Goal: Ask a question

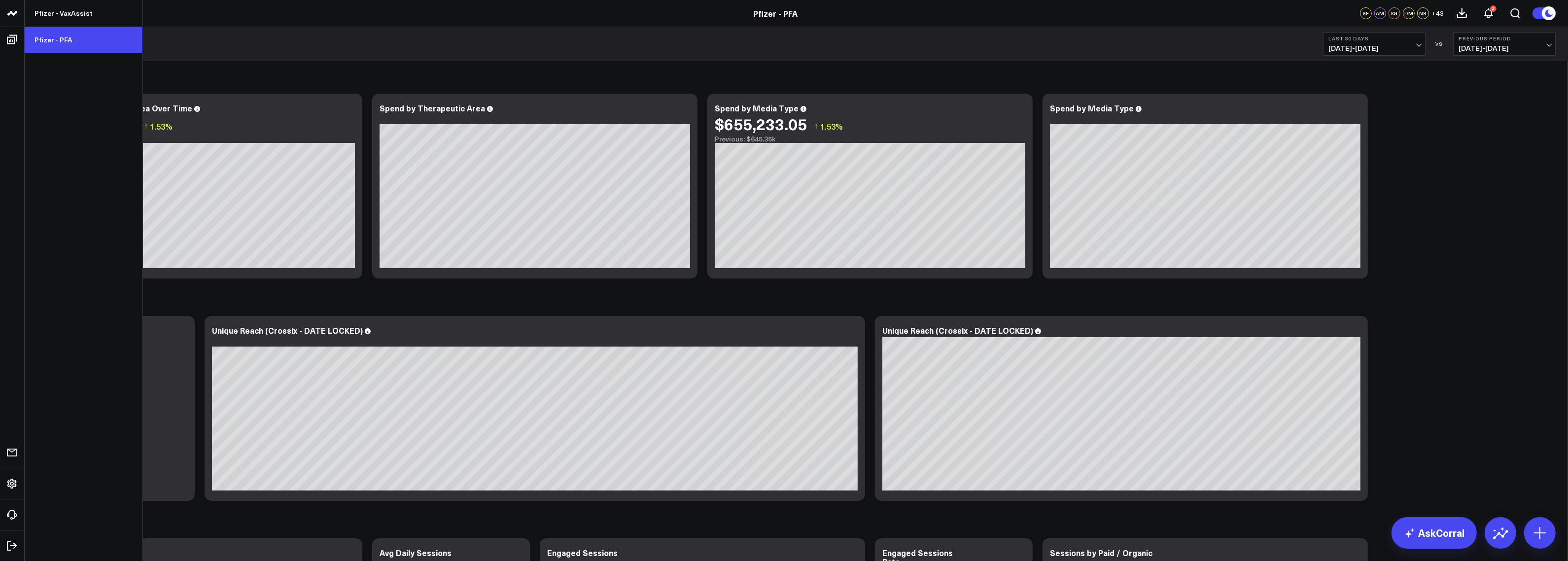
click at [60, 47] on link "Pfizer - PFA" at bounding box center [83, 40] width 118 height 27
click at [66, 33] on link "Pfizer - PFA" at bounding box center [83, 40] width 118 height 27
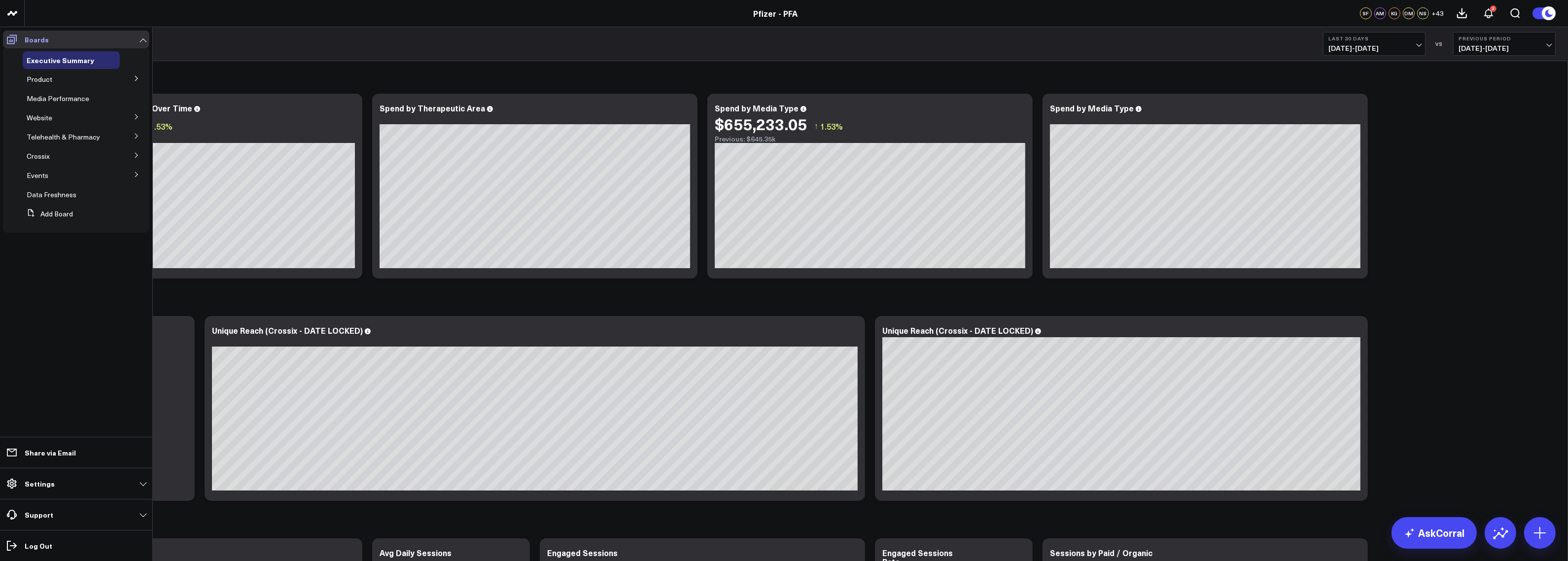
click at [15, 38] on icon at bounding box center [12, 39] width 12 height 12
click at [137, 79] on icon at bounding box center [136, 78] width 2 height 5
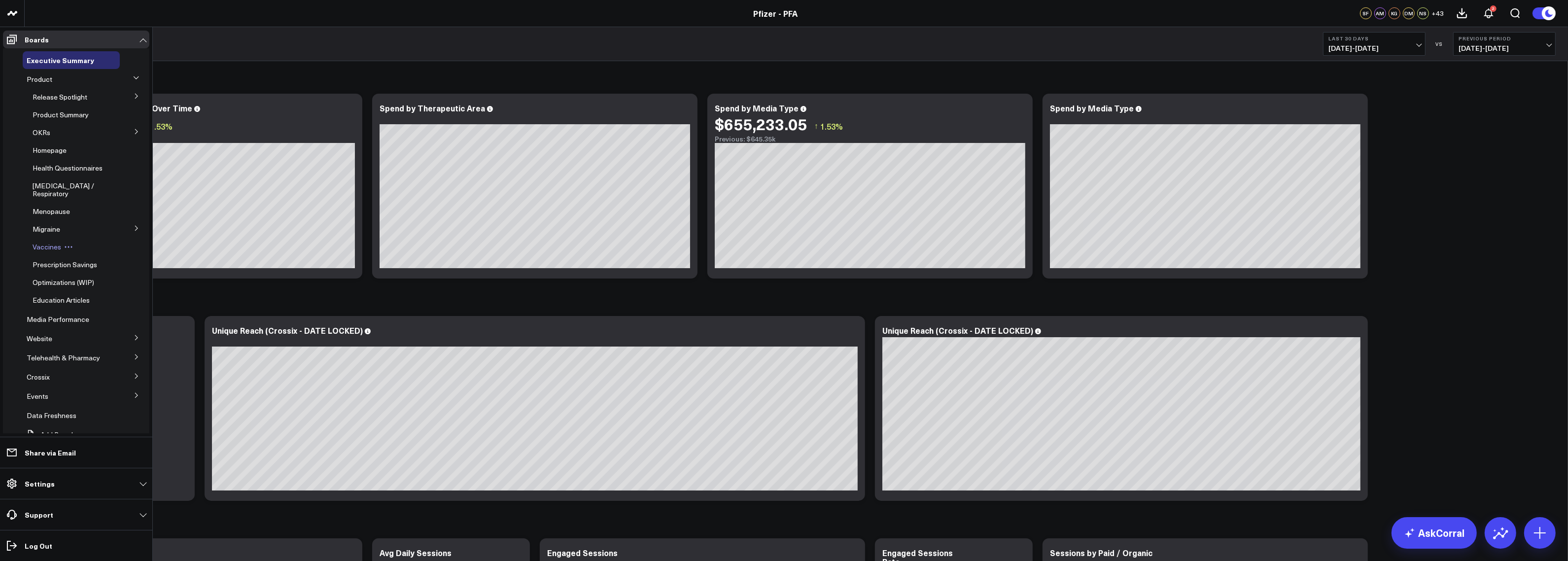
click at [52, 251] on span "Vaccines" at bounding box center [46, 246] width 29 height 9
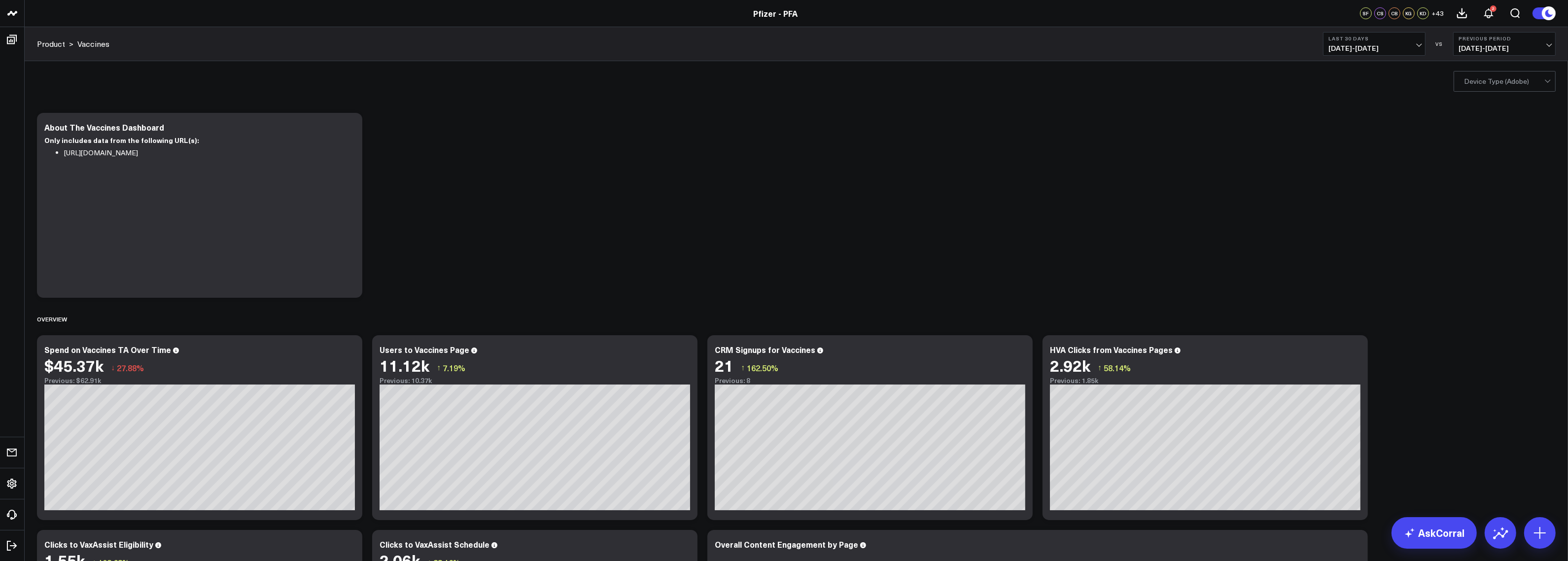
scroll to position [211, 0]
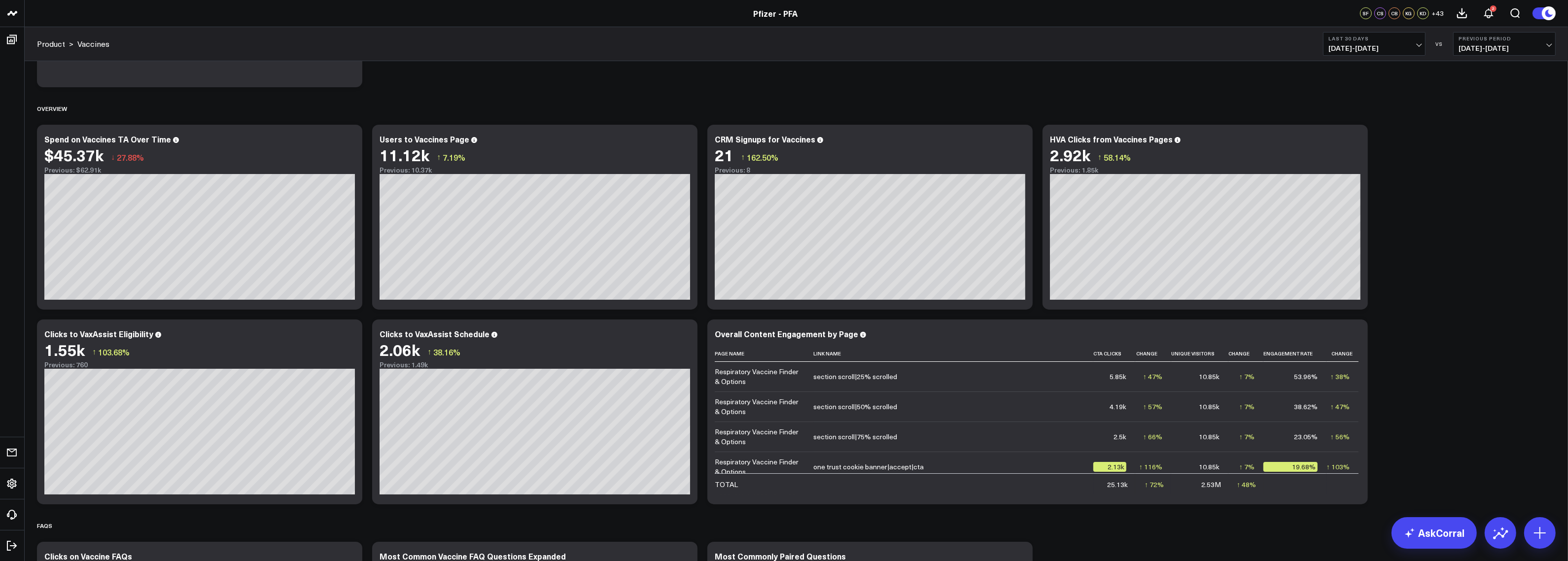
click at [1359, 46] on span "07/15/25 - 08/13/25" at bounding box center [1374, 48] width 92 height 8
click at [1359, 84] on link "Last 7 Days" at bounding box center [1374, 84] width 102 height 19
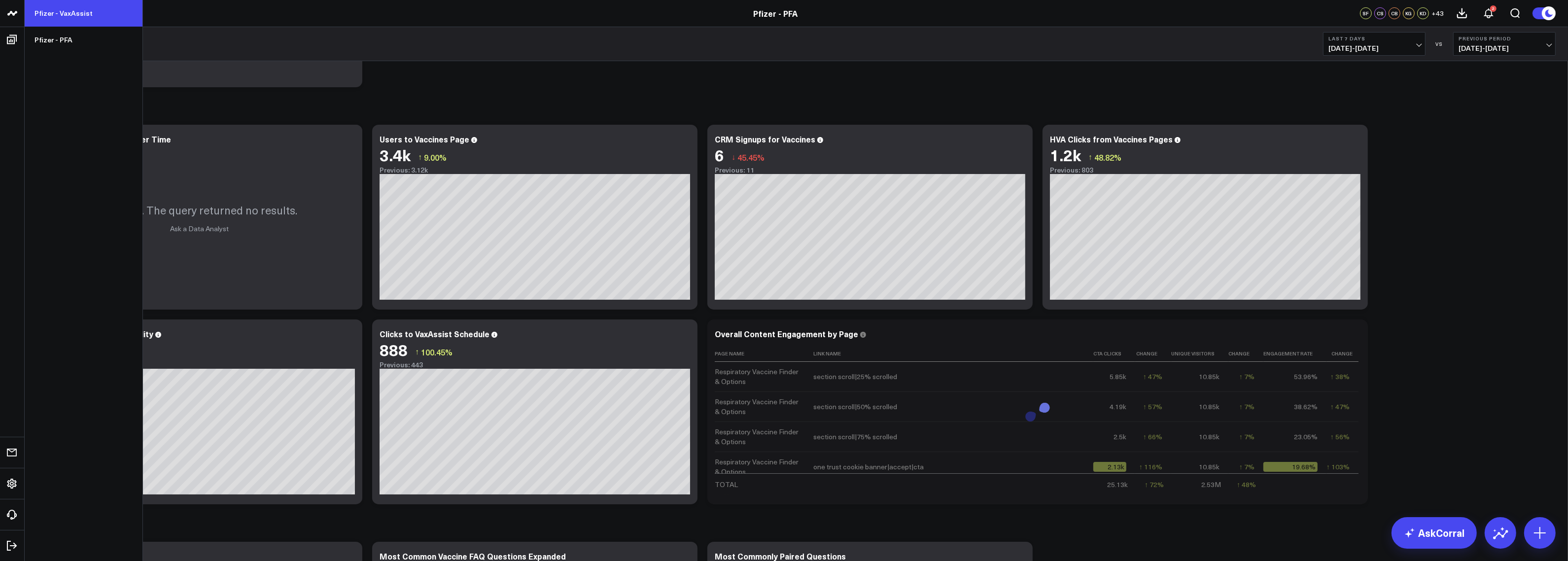
click at [74, 15] on link "Pfizer - VaxAssist" at bounding box center [83, 13] width 118 height 27
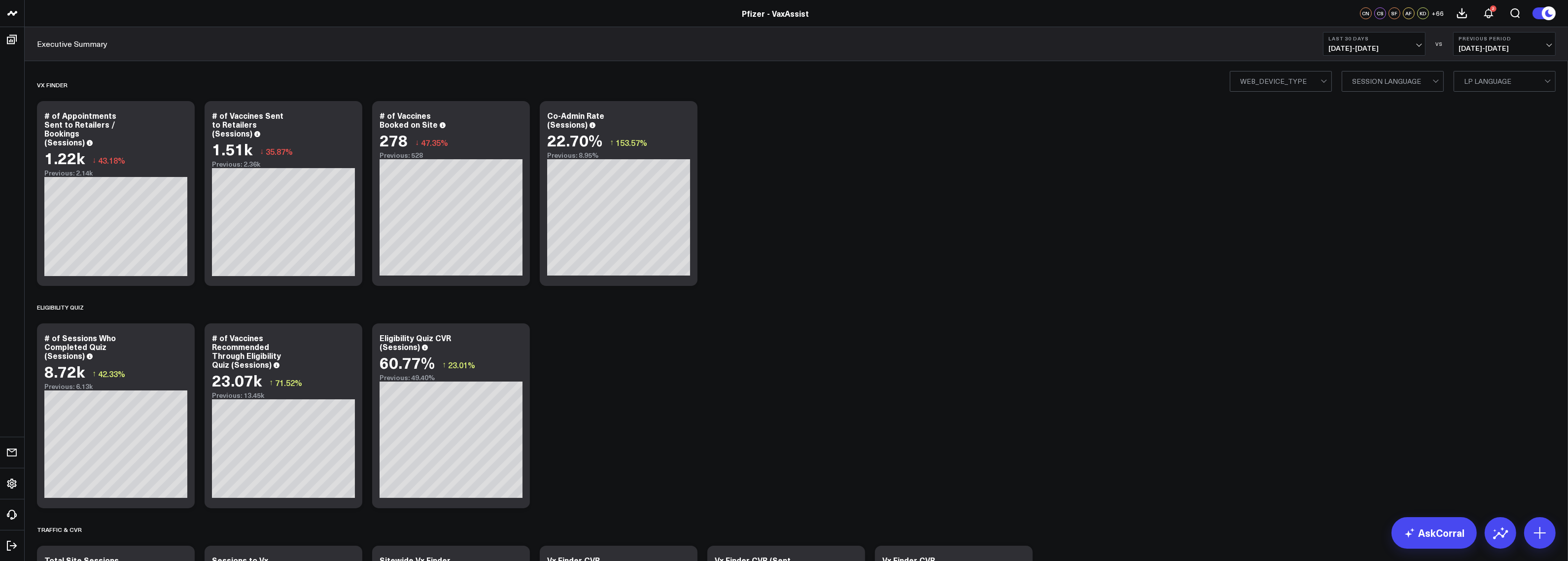
click at [1362, 45] on span "07/15/25 - 08/13/25" at bounding box center [1374, 48] width 92 height 8
click at [1357, 318] on link "Custom Dates" at bounding box center [1374, 315] width 102 height 19
select select "7"
select select "2025"
click at [1356, 263] on input "text" at bounding box center [1356, 265] width 56 height 15
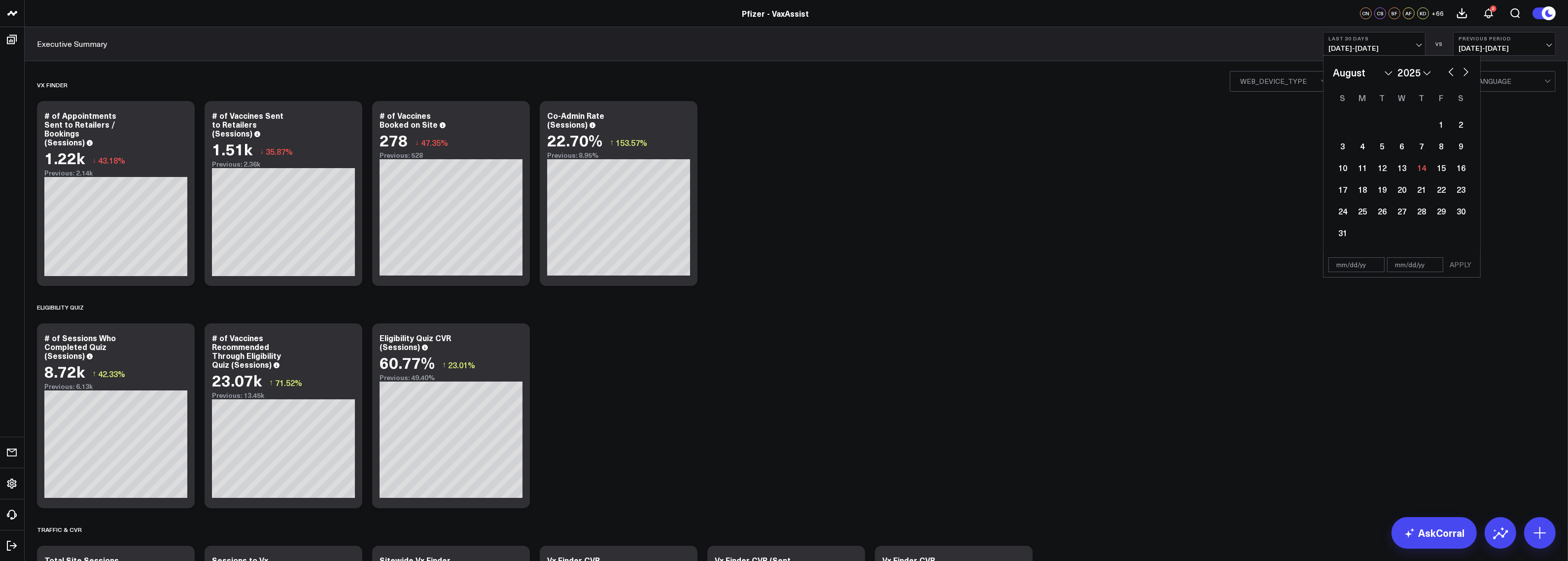
select select "7"
select select "2025"
type input "[DATE]"
select select "2024"
type input "[DATE]"
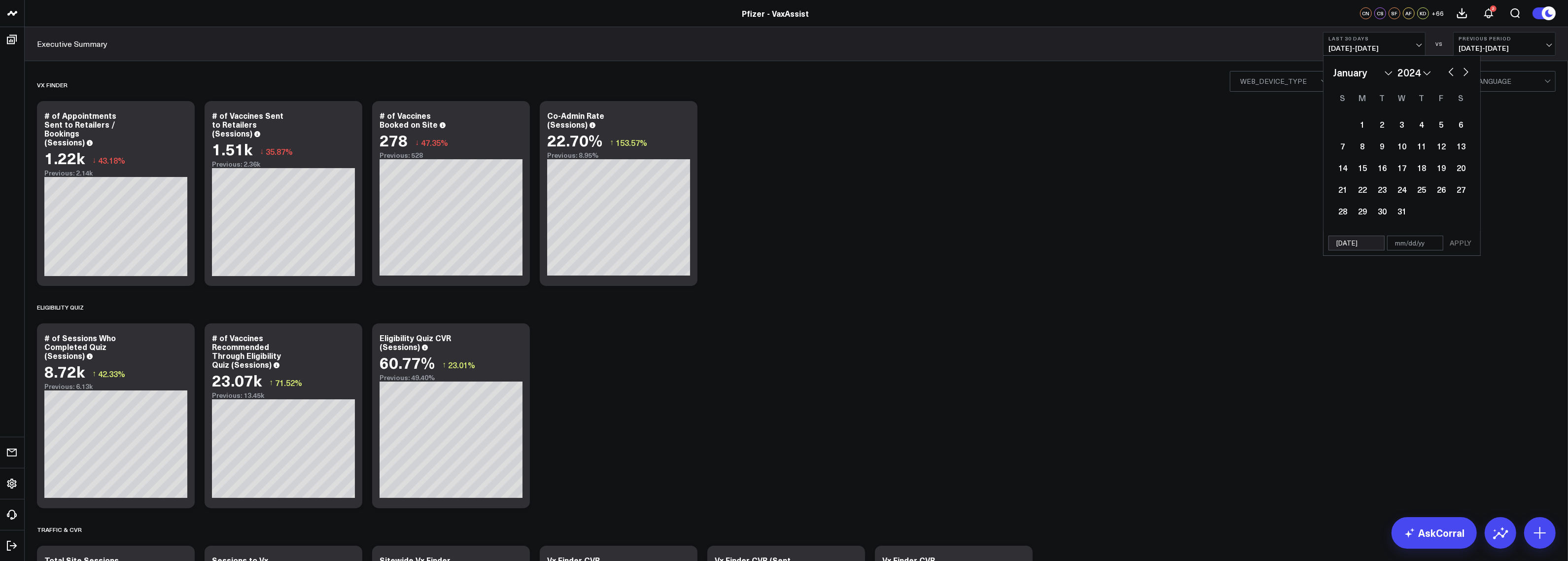
click at [1413, 237] on input "text" at bounding box center [1415, 243] width 56 height 15
select select "2024"
type input "12"
select select "2024"
type input "12/"
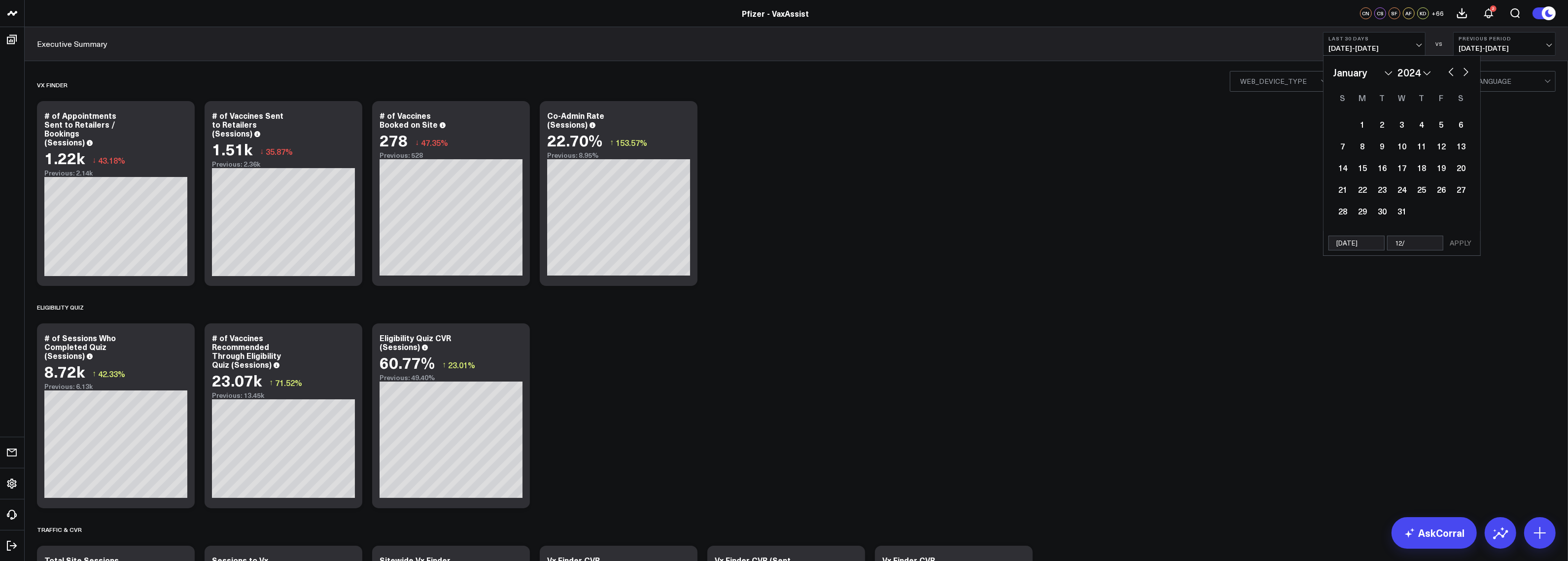
select select "2024"
type input "12/31/"
select select "2024"
type input "[DATE]"
select select "2024"
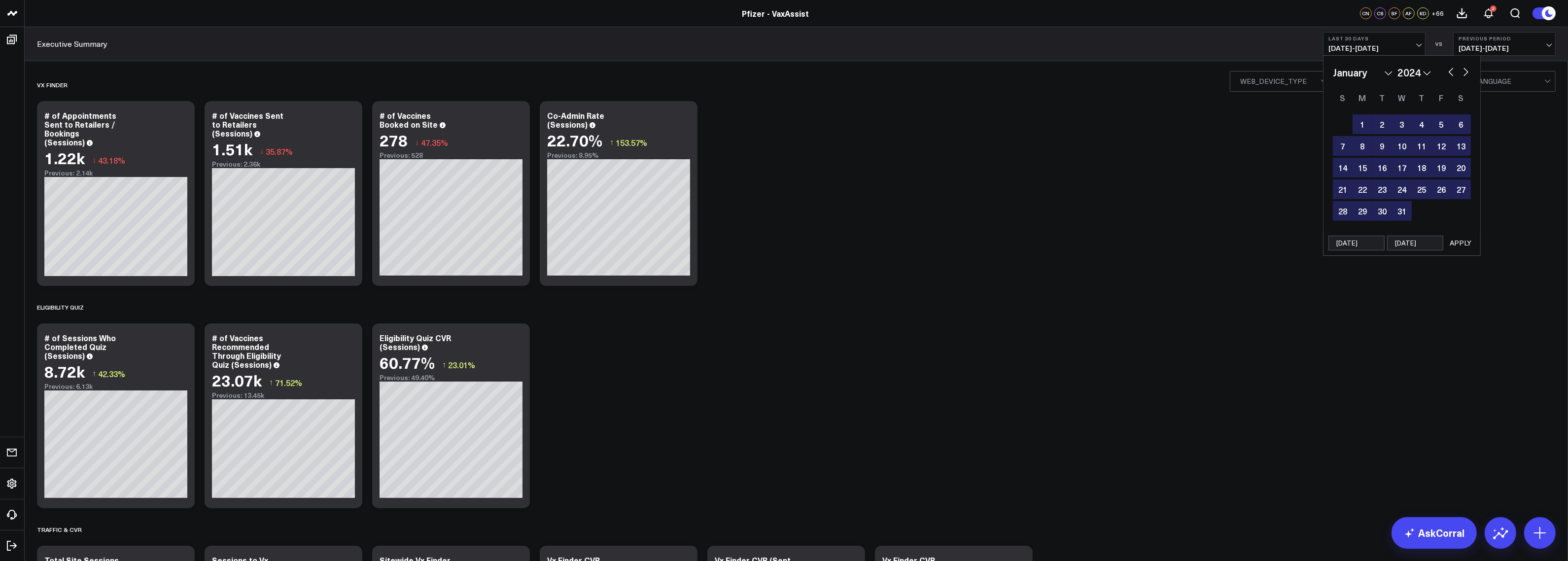
type input "[DATE]"
click at [1468, 242] on button "APPLY" at bounding box center [1460, 243] width 30 height 15
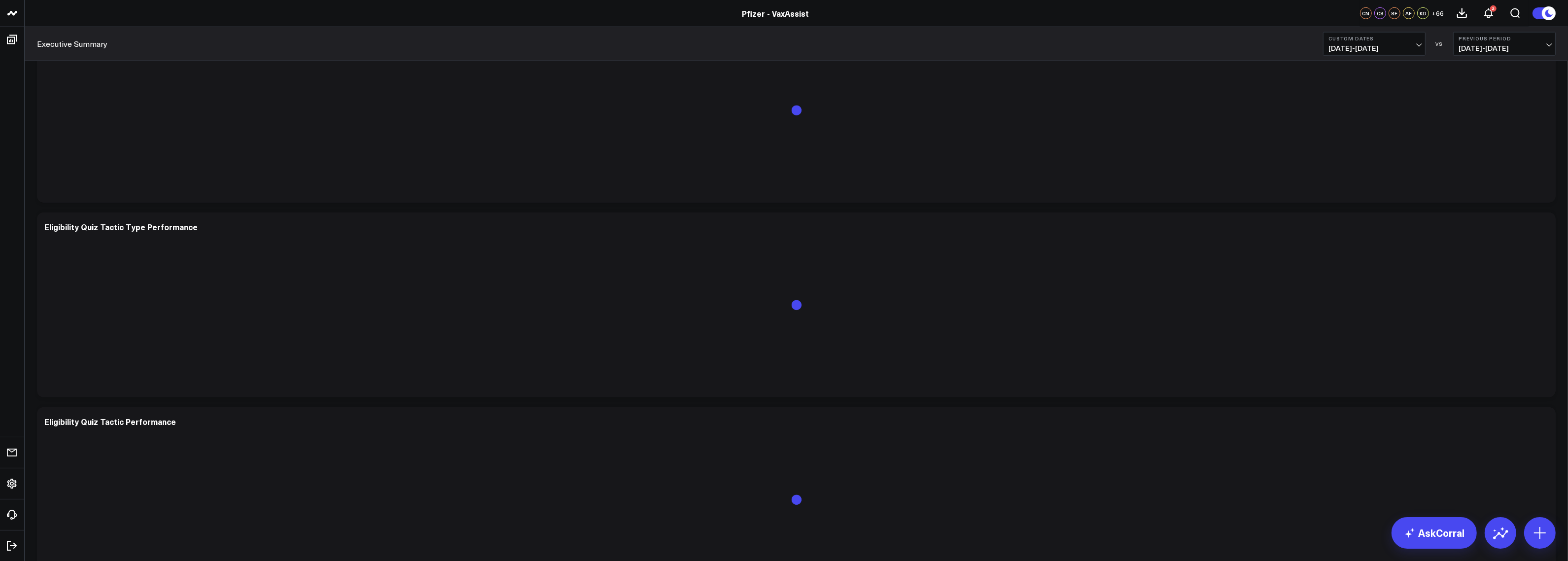
scroll to position [1651, 0]
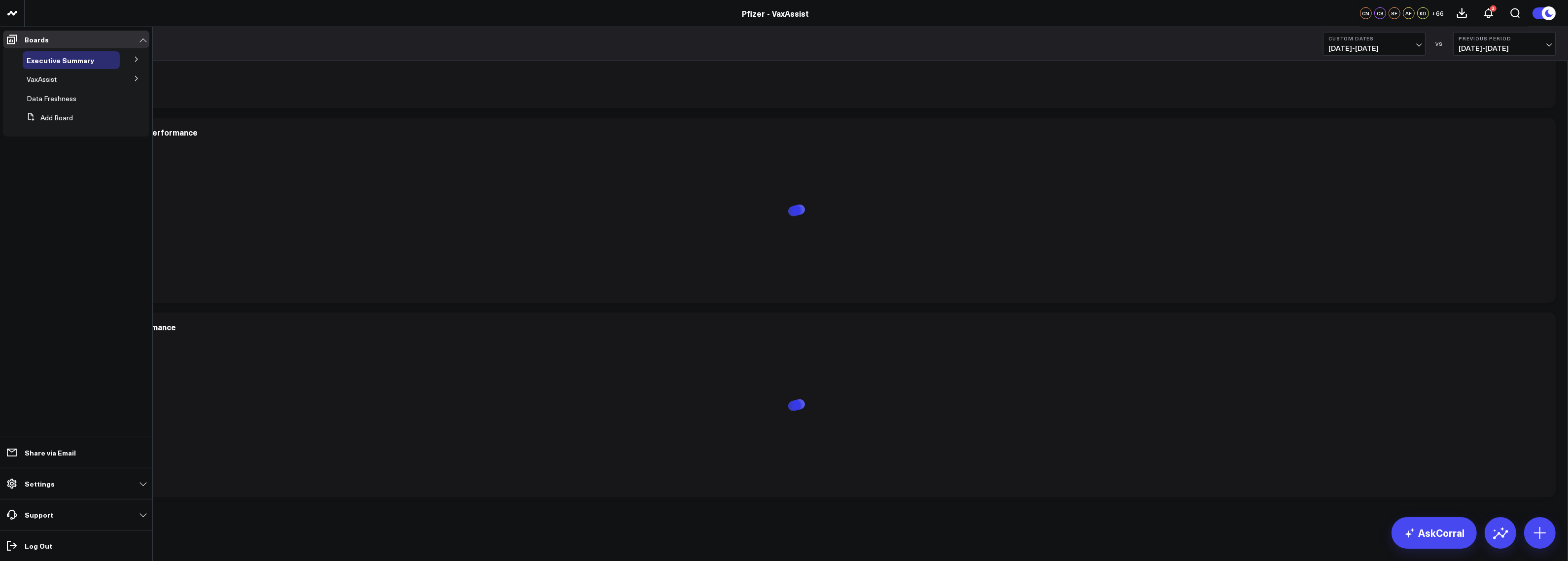
click at [135, 82] on button at bounding box center [136, 78] width 26 height 15
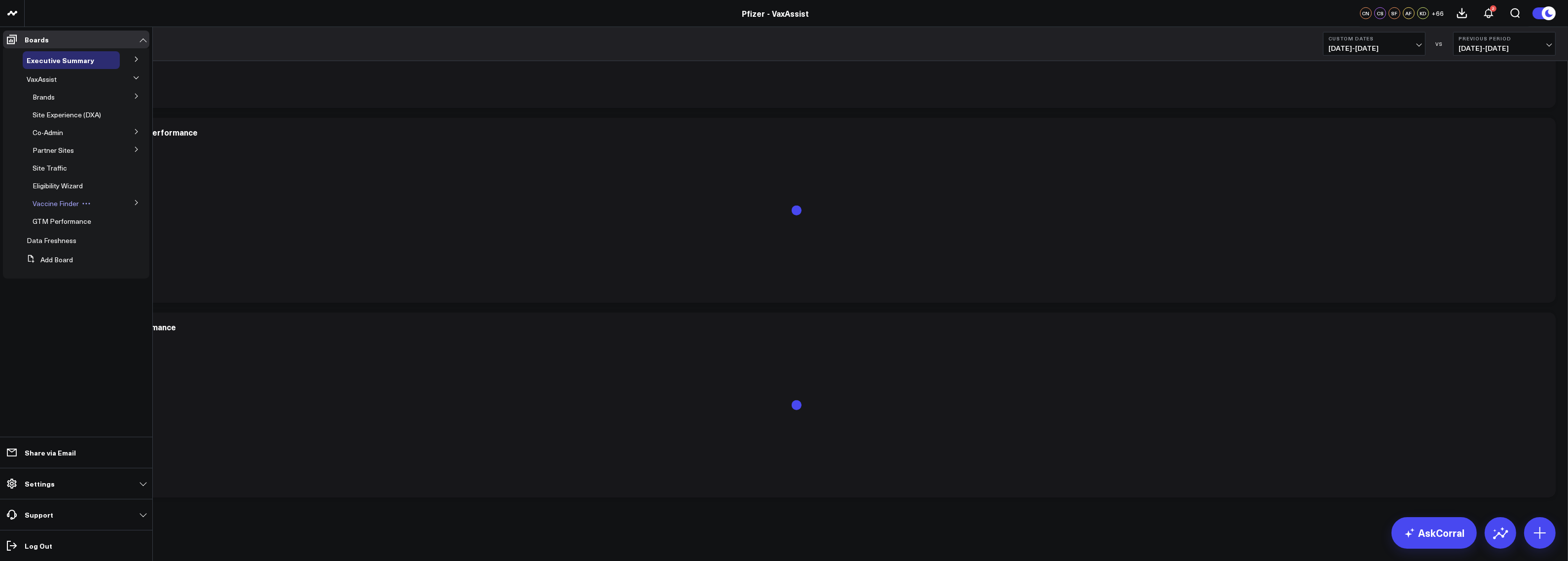
click at [46, 202] on span "Vaccine Finder" at bounding box center [55, 203] width 46 height 9
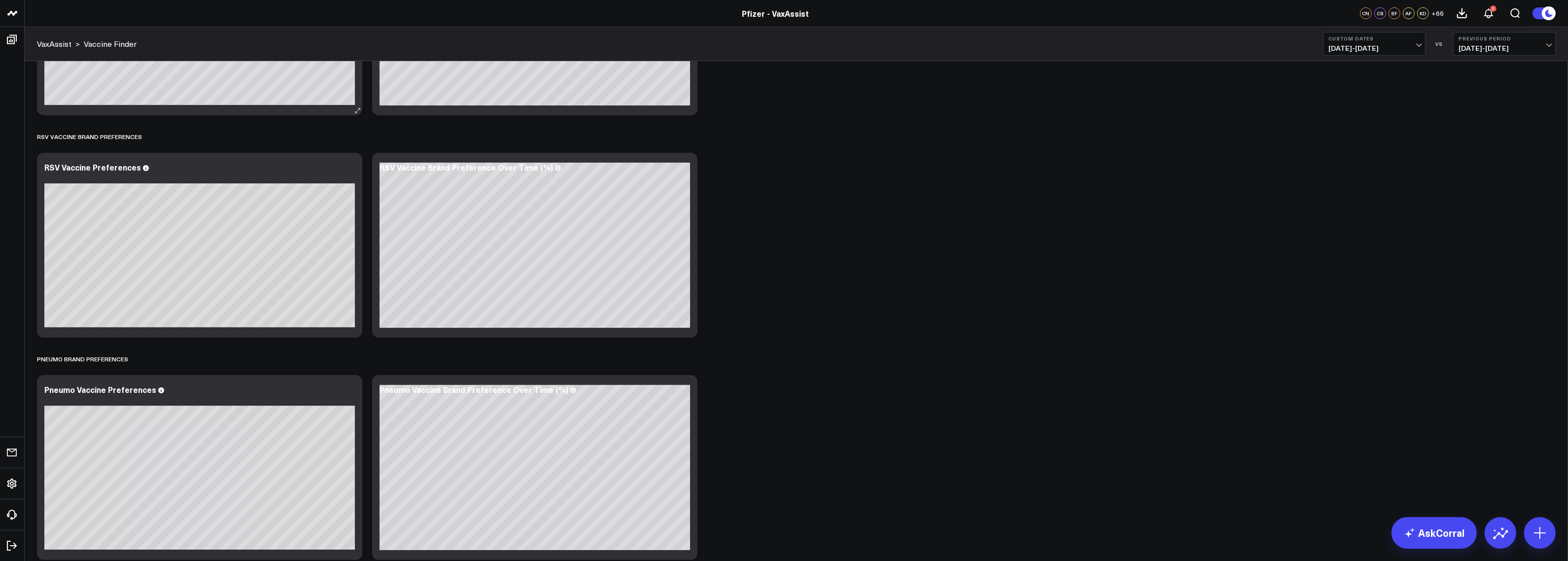
scroll to position [535, 0]
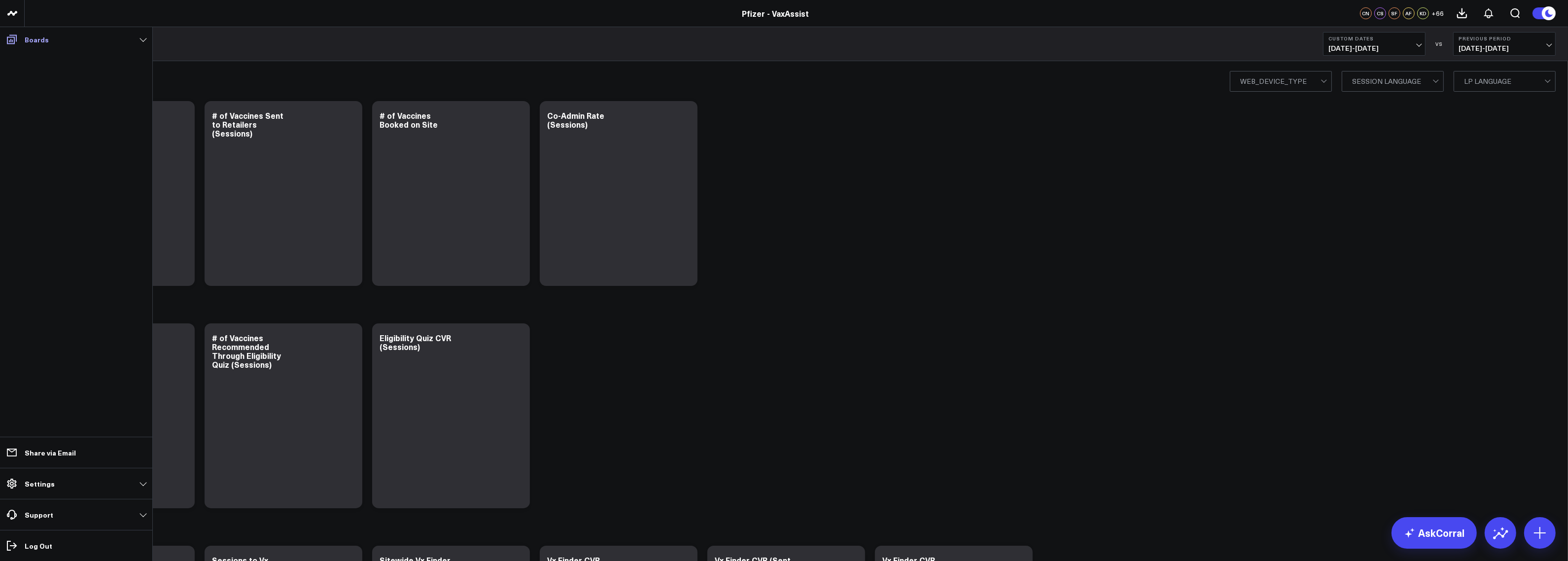
click at [143, 38] on link "Boards" at bounding box center [76, 39] width 147 height 18
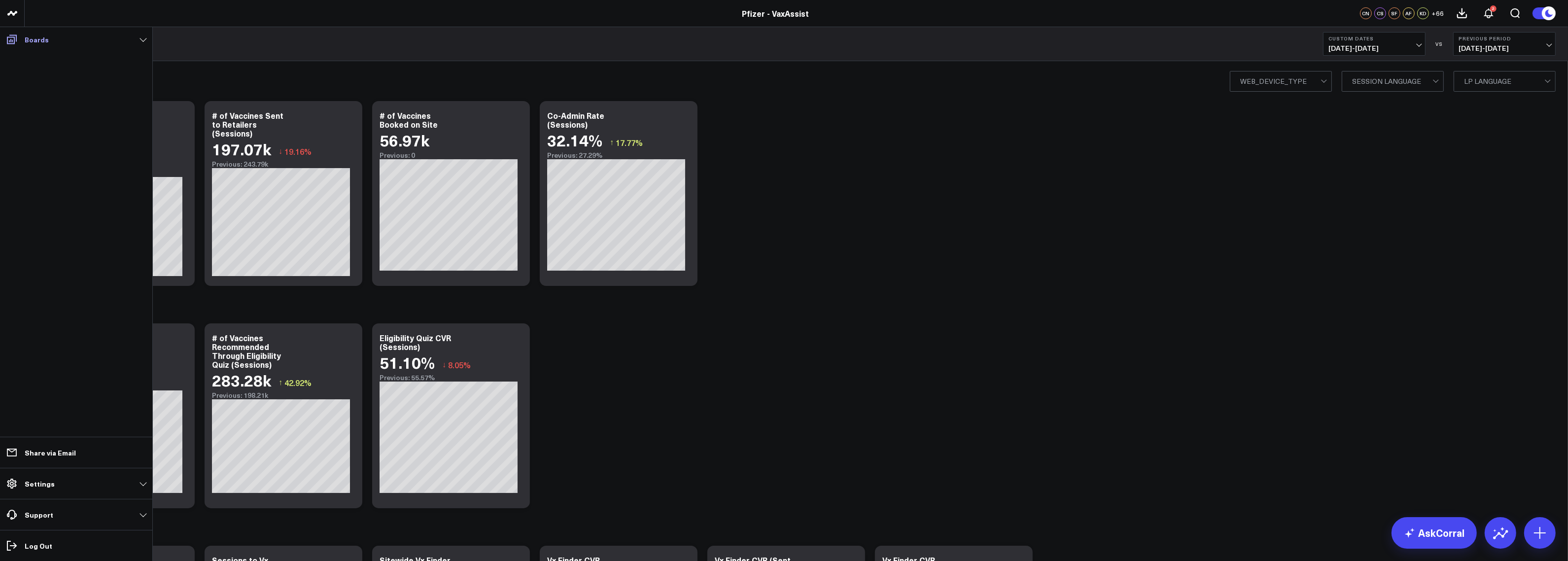
click at [144, 32] on link "Boards" at bounding box center [76, 39] width 147 height 18
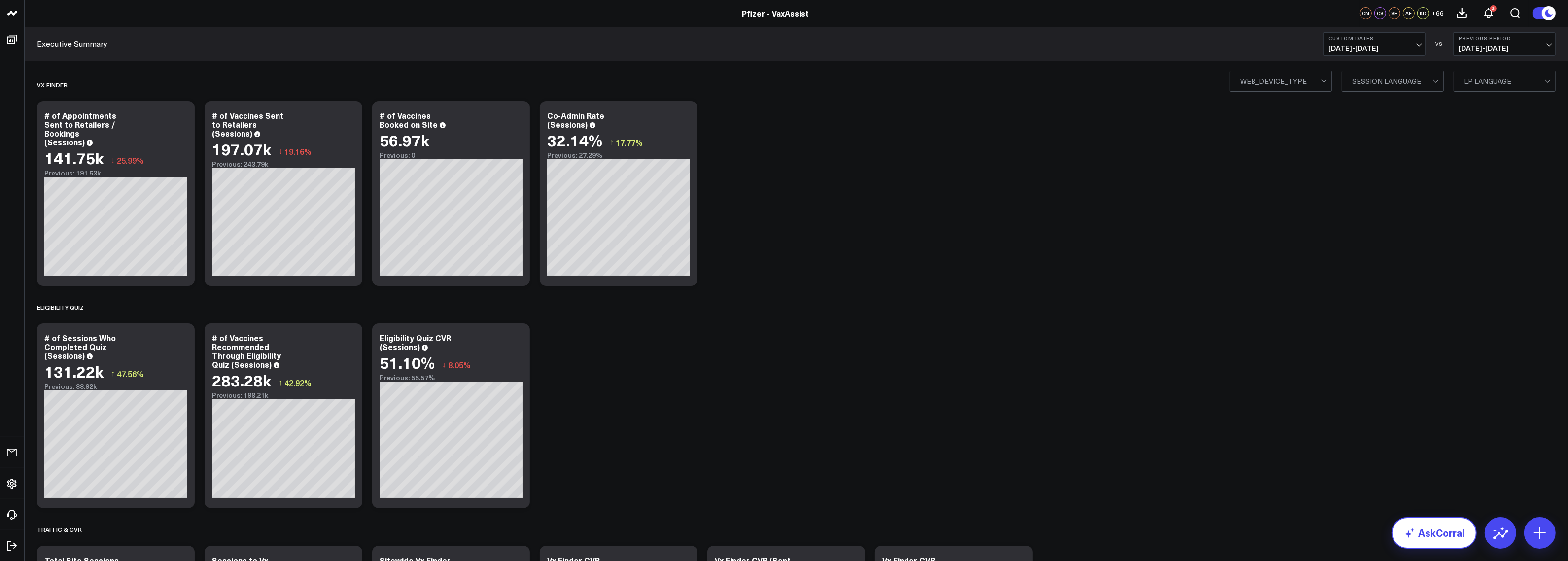
click at [1420, 528] on link "AskCorral" at bounding box center [1434, 532] width 85 height 32
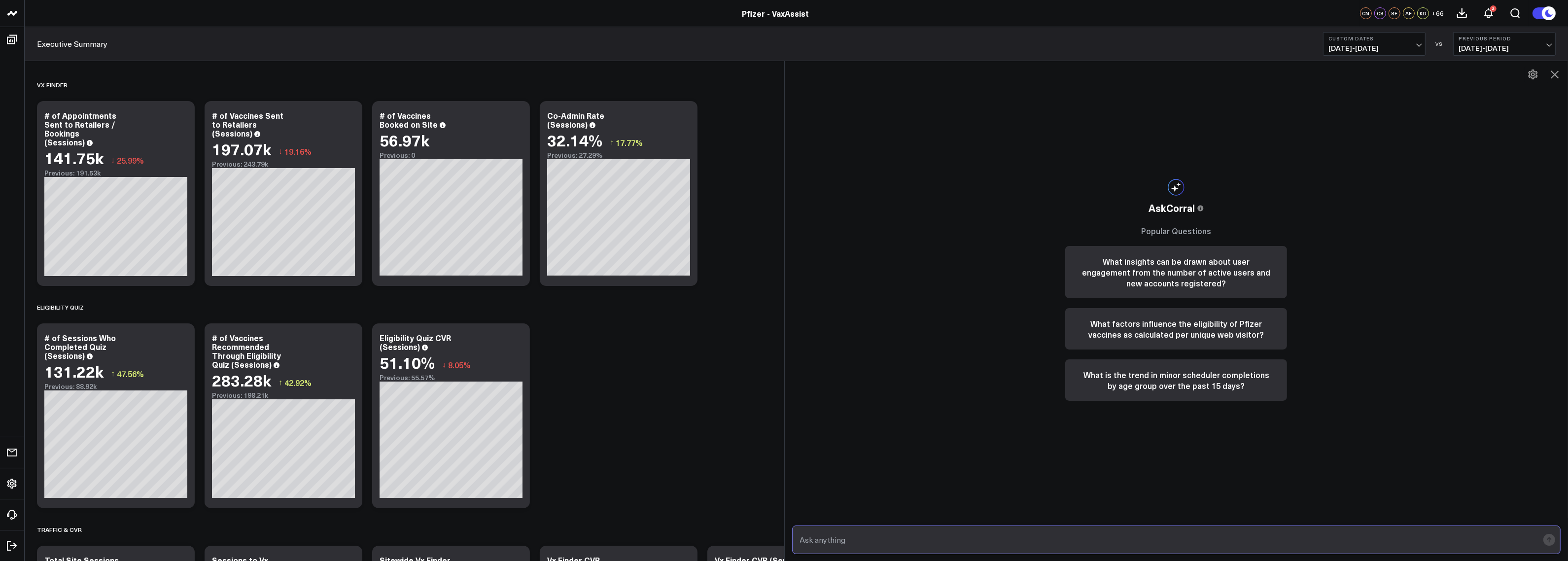
click at [1324, 535] on input "text" at bounding box center [1168, 539] width 741 height 18
type input "Which 5 retailers had the most appointments in 2024?"
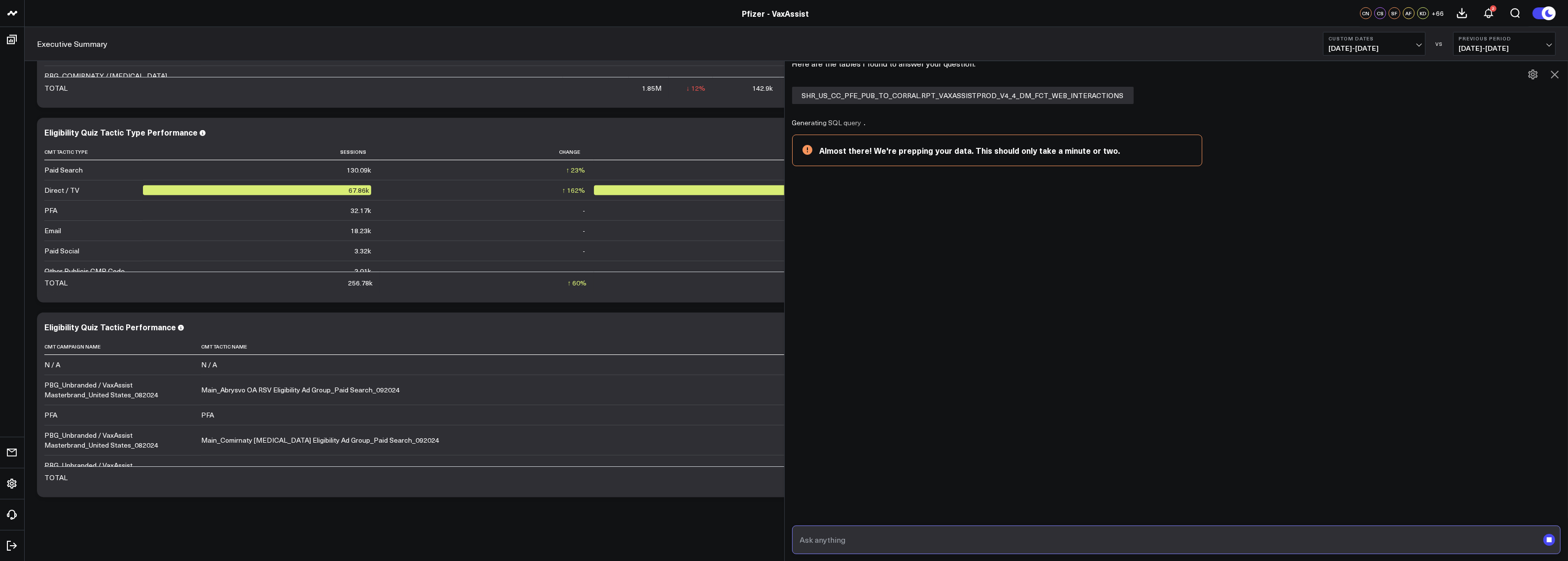
scroll to position [60, 0]
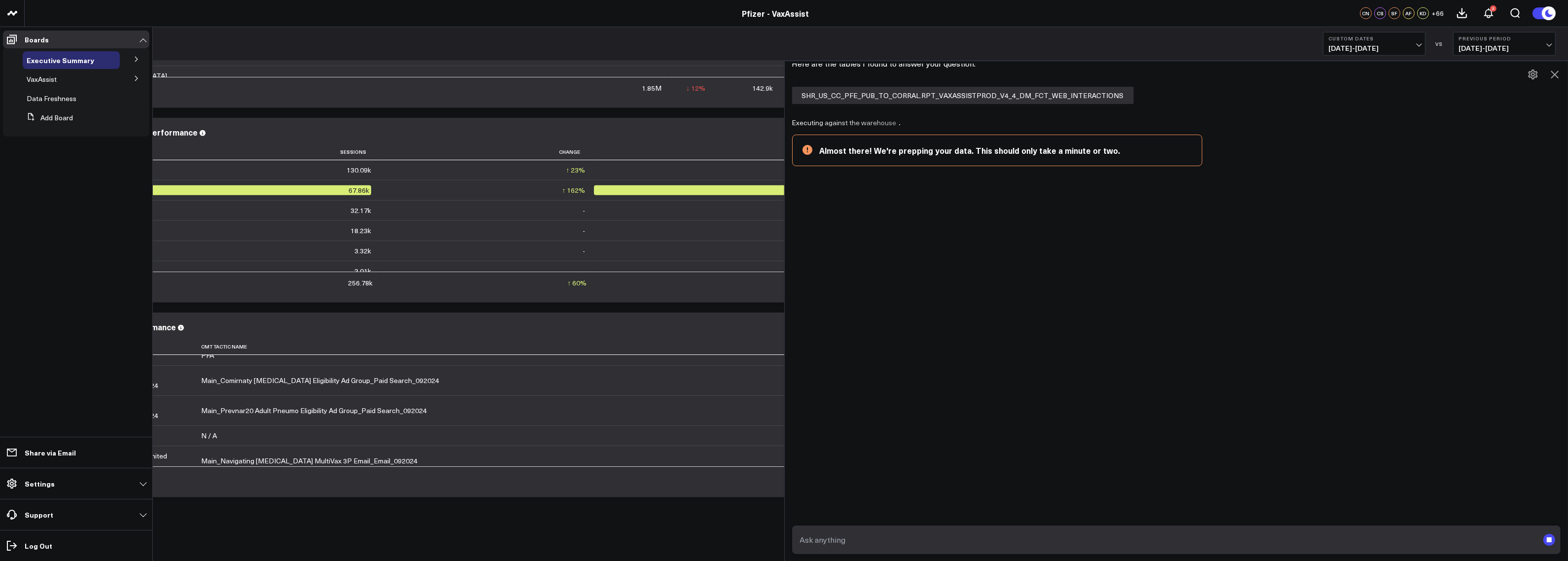
click at [137, 80] on icon at bounding box center [136, 78] width 6 height 6
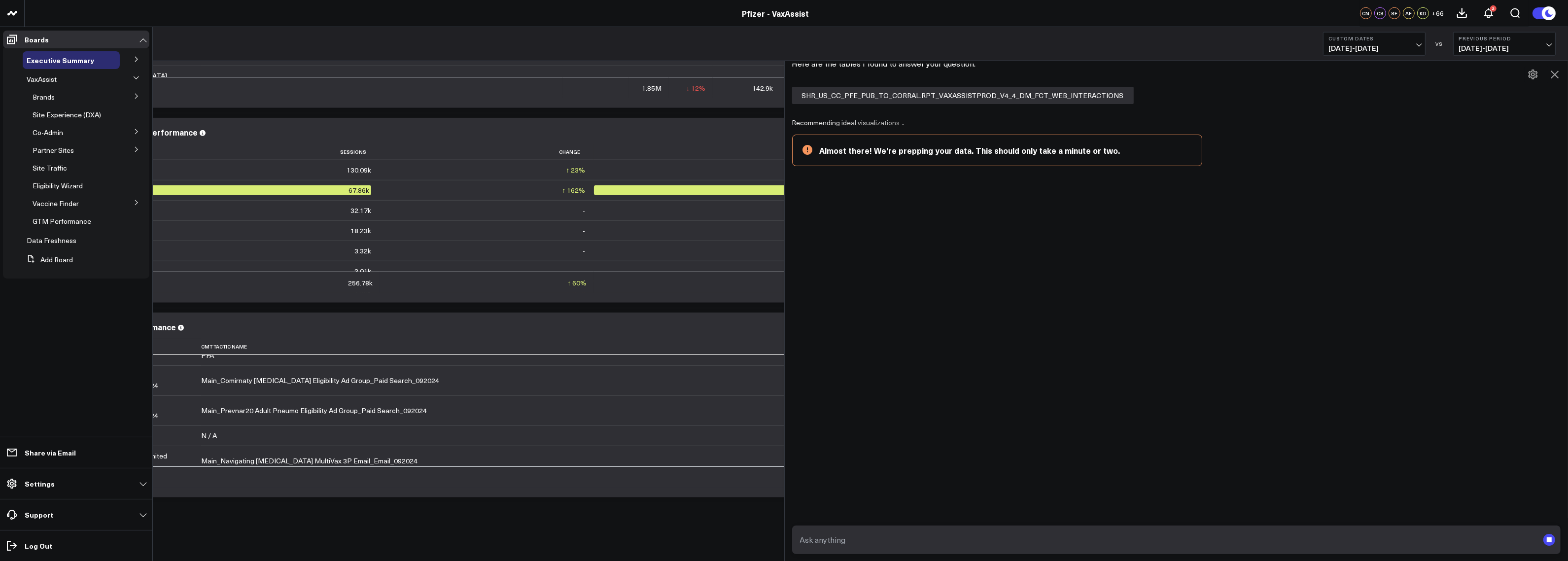
click at [137, 203] on icon at bounding box center [136, 203] width 6 height 6
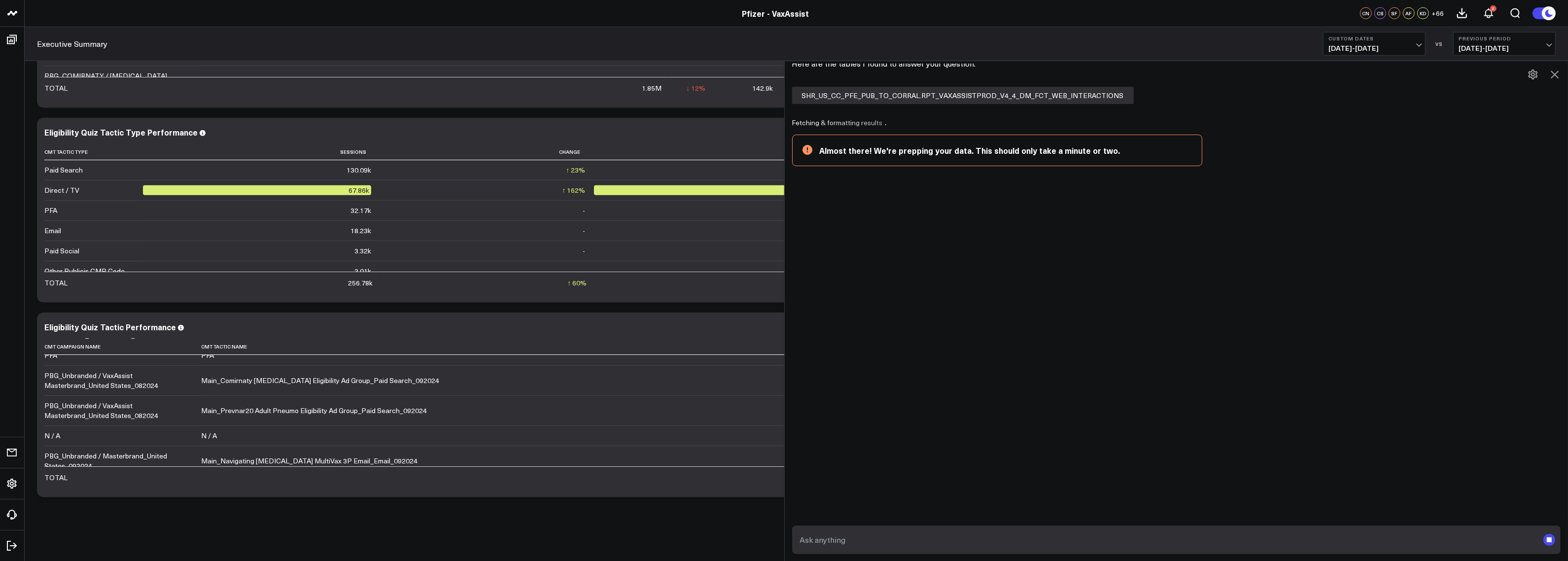
click at [926, 289] on div "K Which 5 retailers had the most appointments in 2024? AskCorral This feature i…" at bounding box center [1177, 311] width 784 height 500
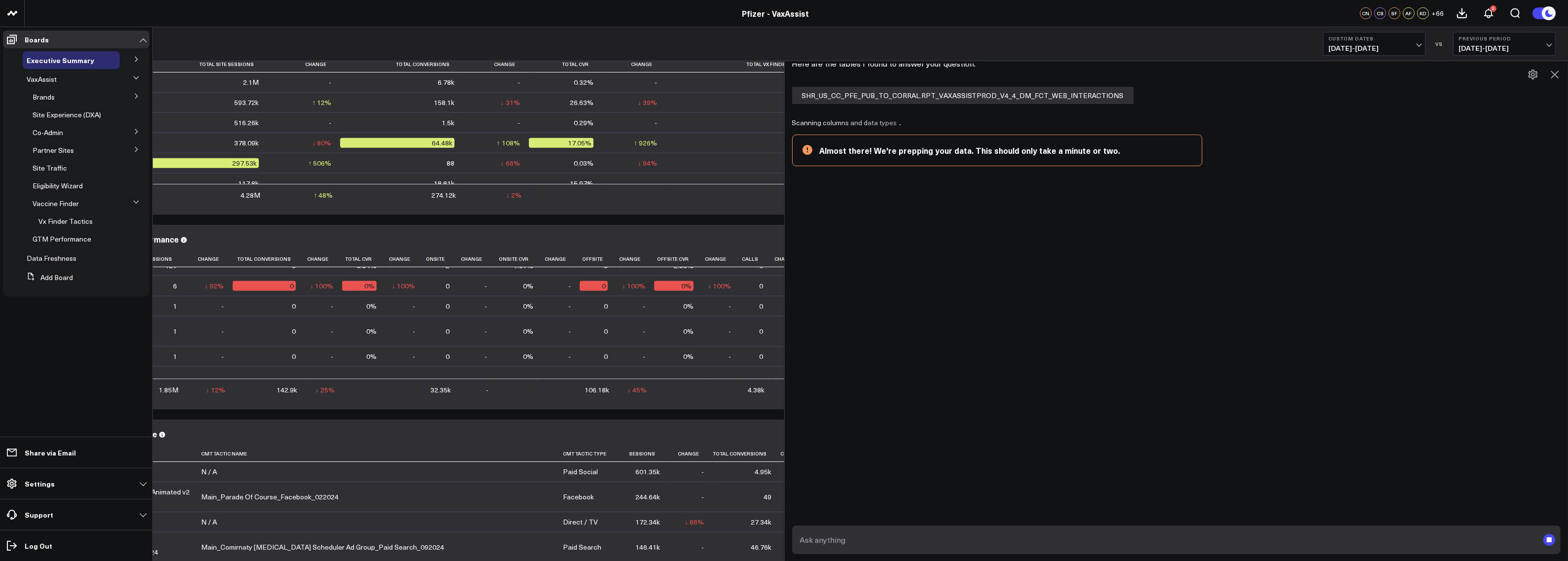
click at [136, 79] on icon at bounding box center [136, 78] width 6 height 6
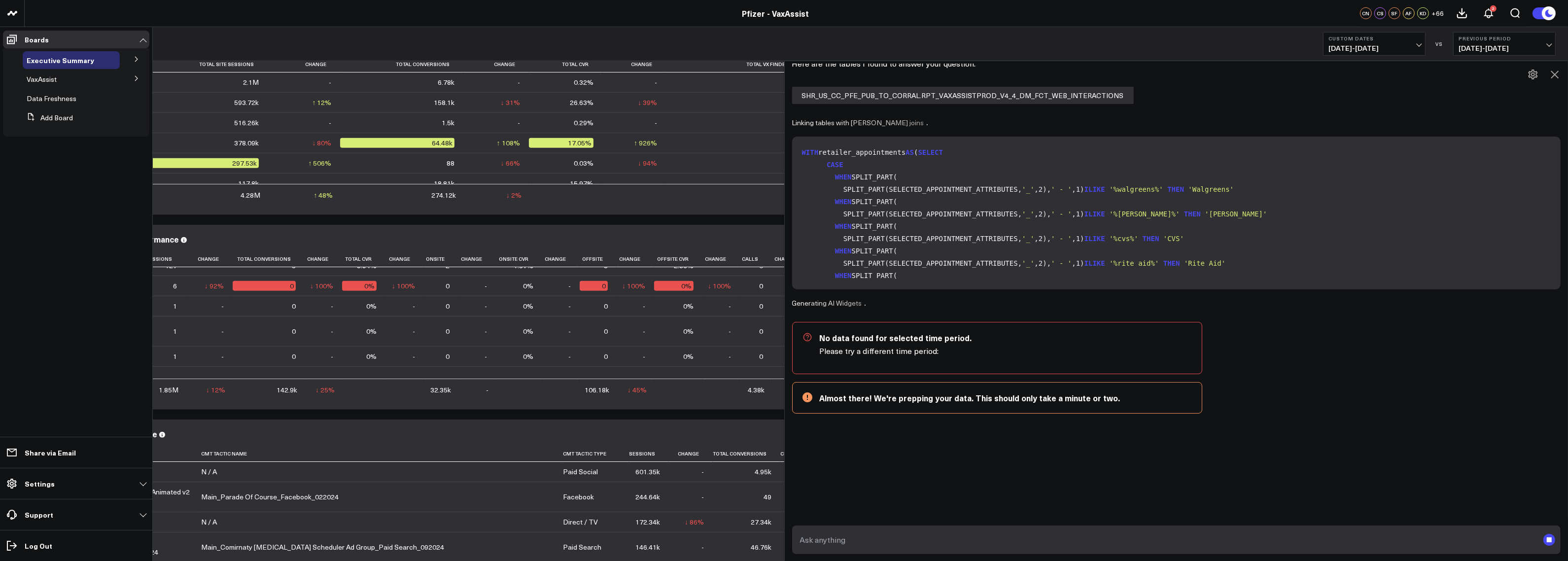
click at [135, 77] on icon at bounding box center [136, 78] width 2 height 5
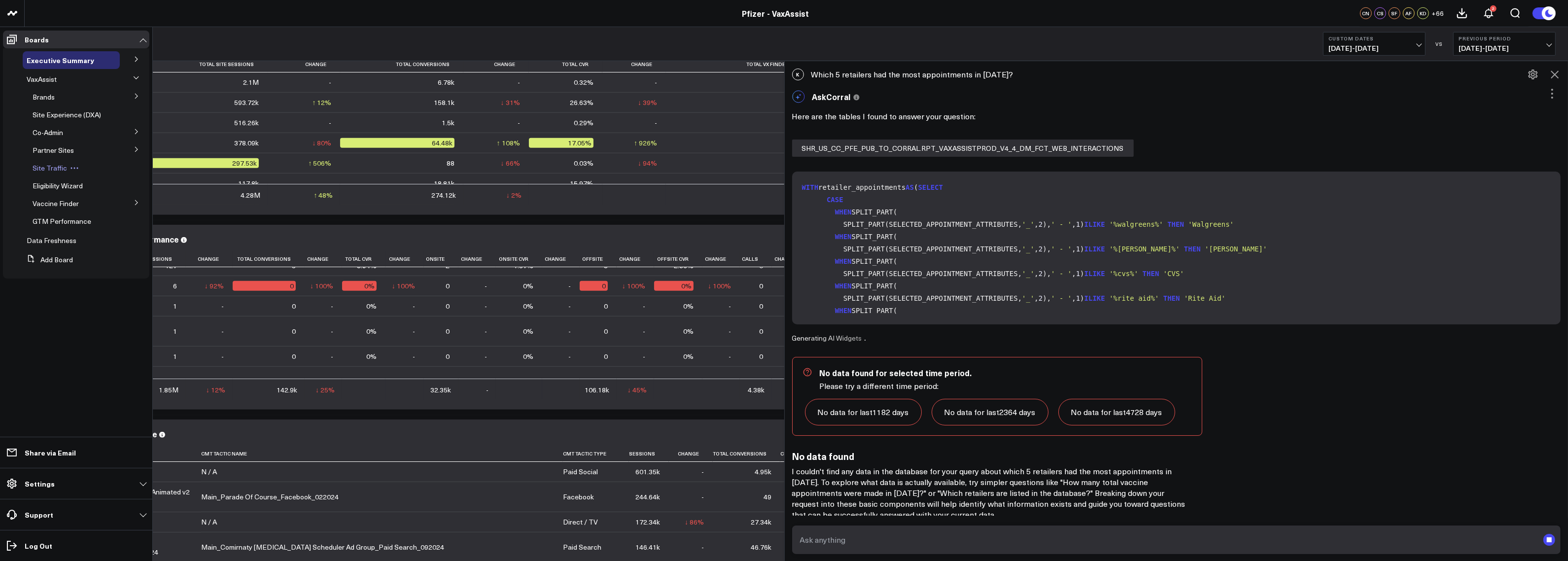
scroll to position [5, 0]
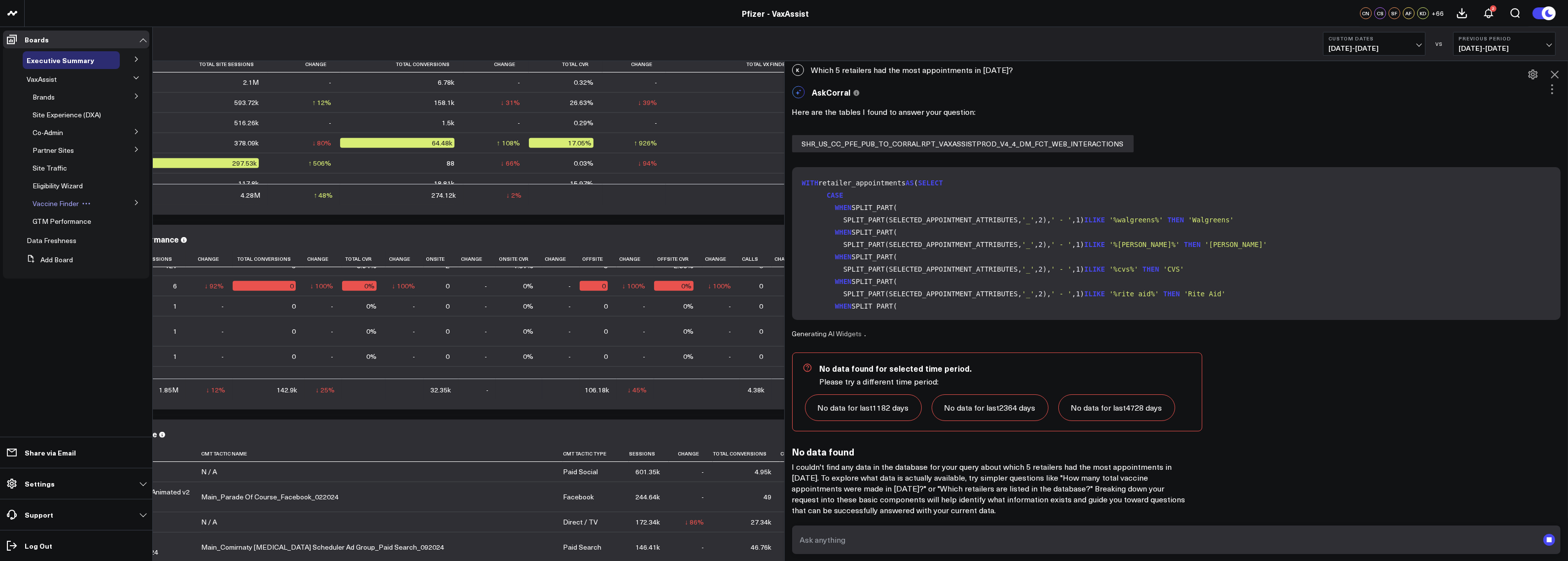
click at [55, 200] on span "Vaccine Finder" at bounding box center [55, 203] width 46 height 9
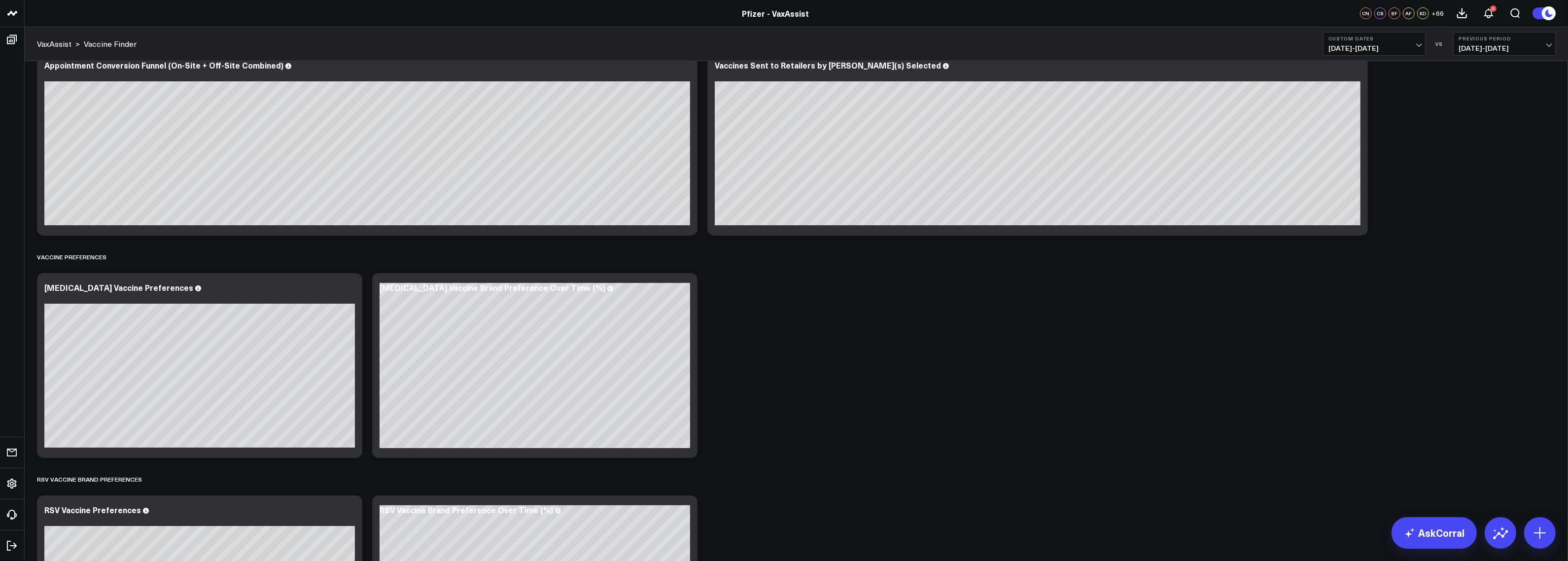
scroll to position [1004, 0]
